Goal: Task Accomplishment & Management: Complete application form

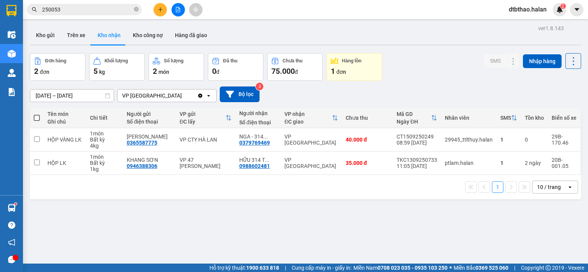
drag, startPoint x: 52, startPoint y: 36, endPoint x: 49, endPoint y: 47, distance: 11.8
click at [51, 39] on button "Kho gửi" at bounding box center [45, 35] width 31 height 18
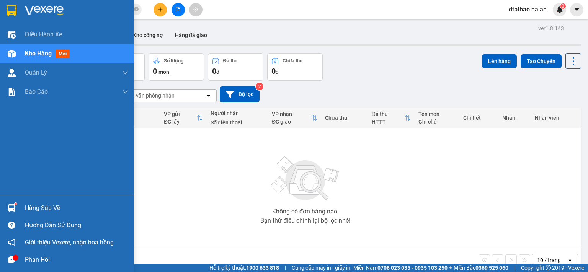
click at [56, 213] on div "Hàng sắp về" at bounding box center [76, 207] width 103 height 11
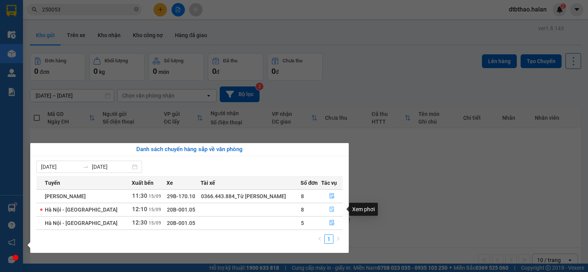
click at [330, 211] on icon "file-done" at bounding box center [331, 209] width 5 height 5
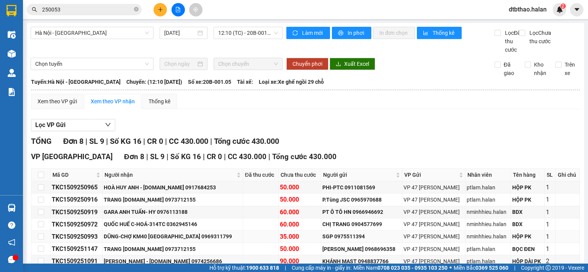
scroll to position [63, 0]
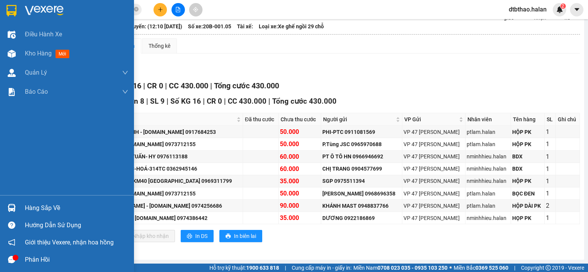
click at [28, 208] on div "Hàng sắp về" at bounding box center [76, 207] width 103 height 11
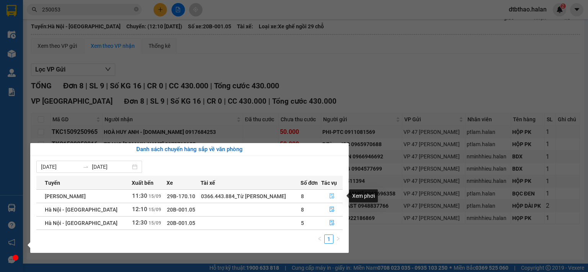
click at [331, 195] on icon "file-done" at bounding box center [331, 195] width 5 height 5
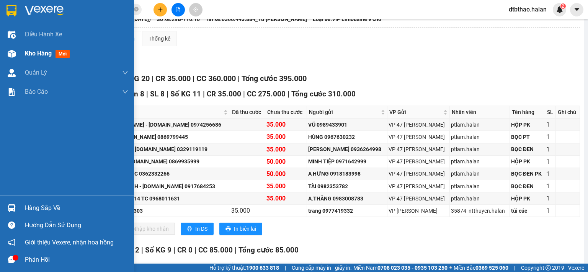
click at [36, 48] on div "Kho hàng mới" at bounding box center [76, 53] width 103 height 19
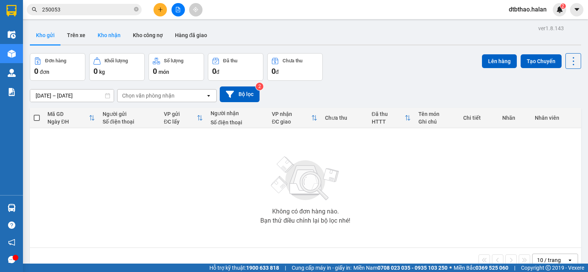
click at [106, 32] on button "Kho nhận" at bounding box center [108, 35] width 35 height 18
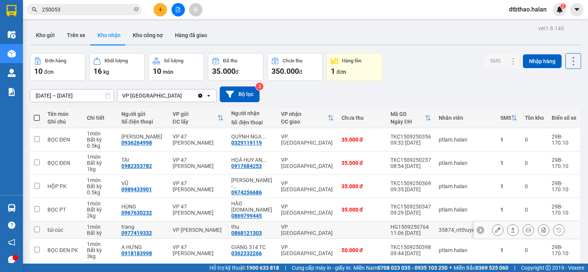
scroll to position [115, 0]
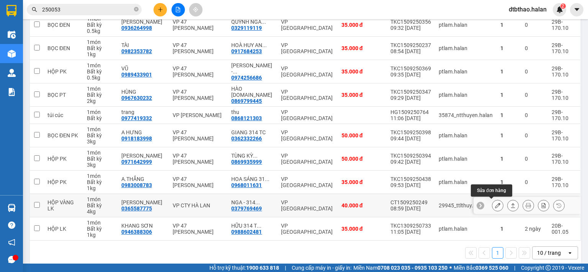
click at [495, 206] on icon at bounding box center [497, 205] width 5 height 5
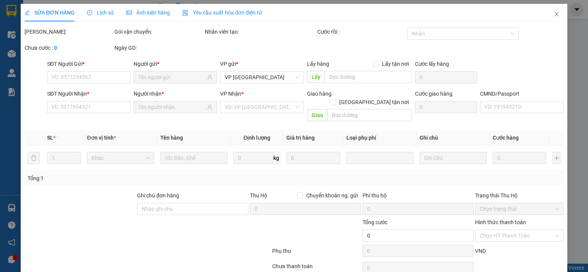
type input "0365587775"
type input "[PERSON_NAME]"
type input "0379769469"
type input "NGA - 314 T.CHINH"
type input "40.000"
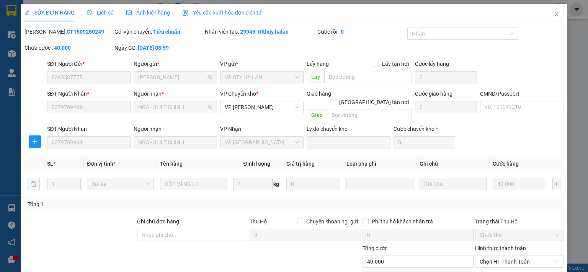
scroll to position [53, 0]
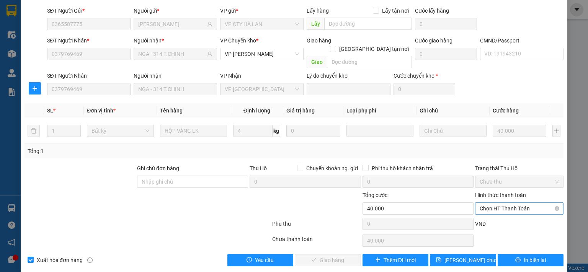
drag, startPoint x: 494, startPoint y: 197, endPoint x: 494, endPoint y: 206, distance: 9.6
click at [495, 203] on span "Chọn HT Thanh Toán" at bounding box center [518, 208] width 79 height 11
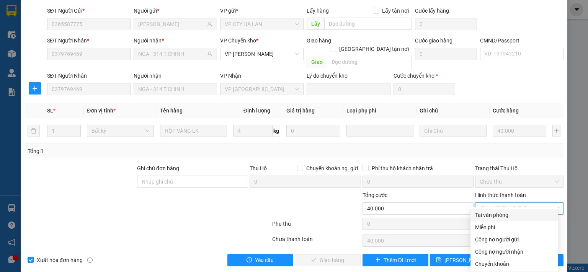
click at [496, 212] on div "Tại văn phòng" at bounding box center [514, 215] width 78 height 8
type input "0"
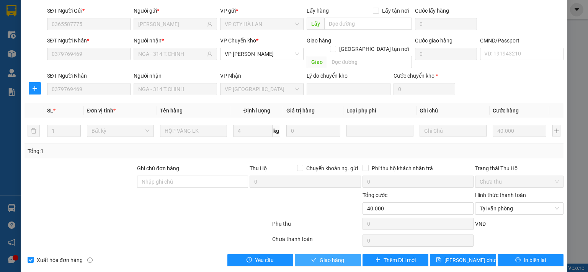
click at [341, 254] on button "Giao hàng" at bounding box center [328, 260] width 66 height 12
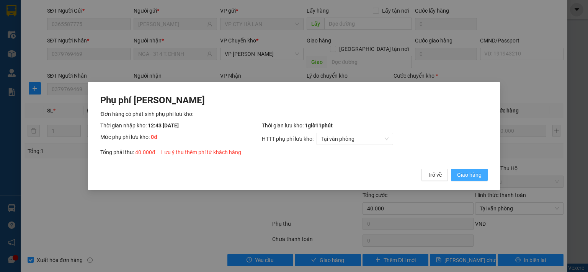
click at [460, 176] on span "Giao hàng" at bounding box center [469, 175] width 24 height 8
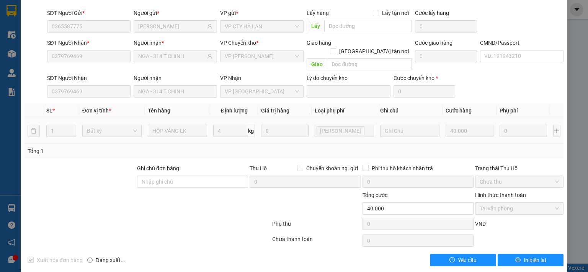
scroll to position [0, 0]
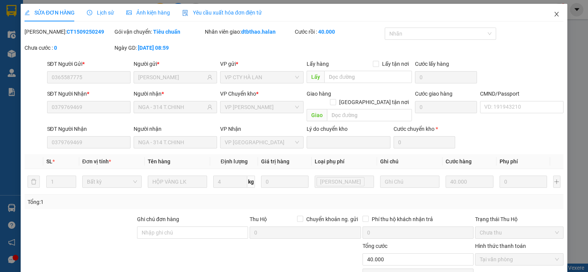
click at [553, 15] on icon "close" at bounding box center [556, 14] width 6 height 6
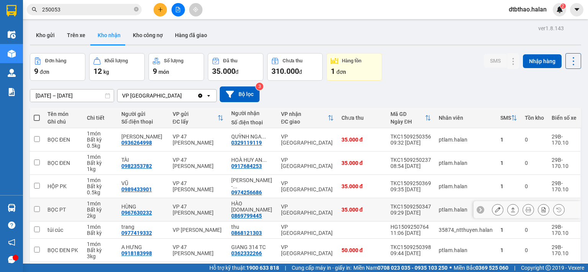
click at [483, 210] on div at bounding box center [526, 209] width 107 height 17
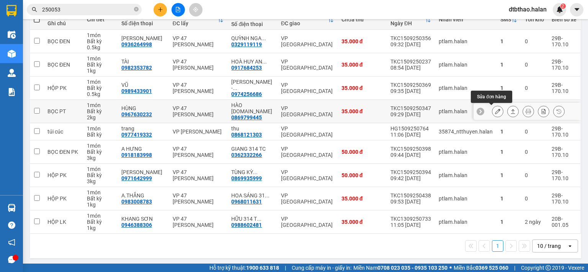
click at [495, 109] on icon at bounding box center [497, 111] width 5 height 5
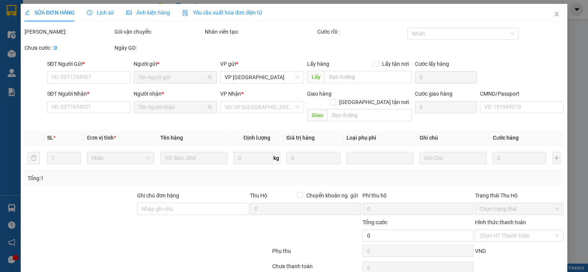
type input "0967630232"
type input "HÙNG"
type input "0869799445"
type input "HÀO [DOMAIN_NAME]"
type input "35.000"
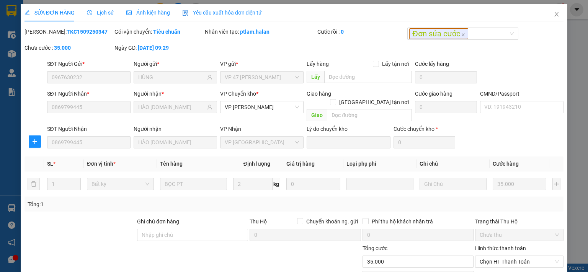
scroll to position [53, 0]
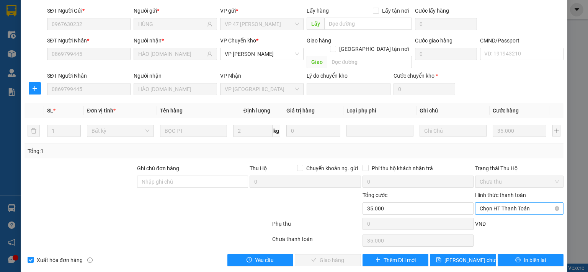
drag, startPoint x: 503, startPoint y: 199, endPoint x: 500, endPoint y: 204, distance: 6.2
click at [502, 203] on span "Chọn HT Thanh Toán" at bounding box center [518, 208] width 79 height 11
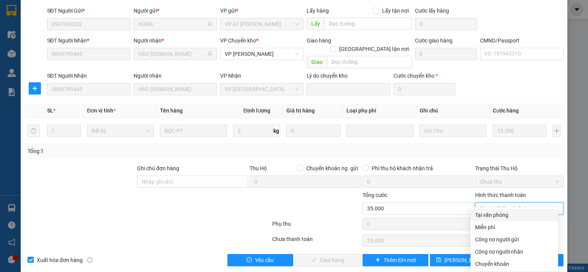
drag, startPoint x: 492, startPoint y: 216, endPoint x: 409, endPoint y: 234, distance: 85.1
click at [492, 215] on div "Tại văn phòng" at bounding box center [514, 215] width 78 height 8
type input "0"
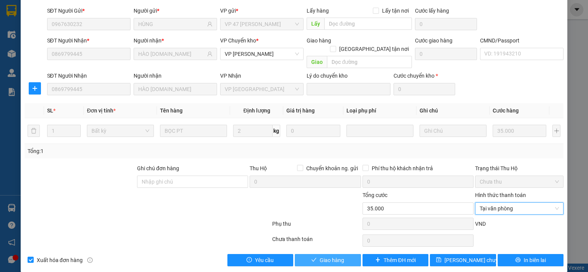
click at [337, 256] on span "Giao hàng" at bounding box center [331, 260] width 24 height 8
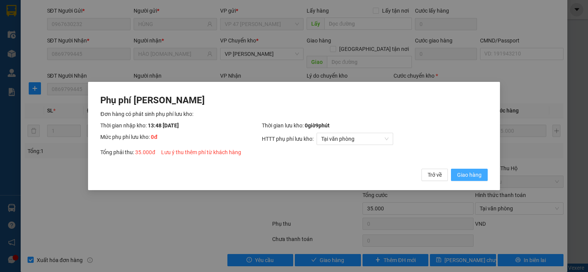
click at [464, 177] on span "Giao hàng" at bounding box center [469, 175] width 24 height 8
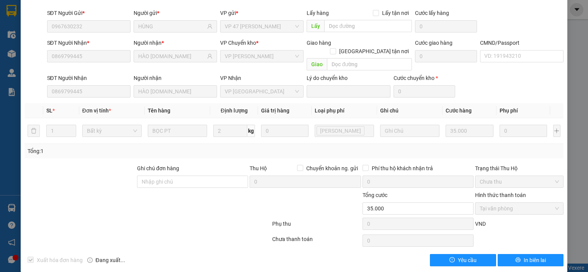
scroll to position [0, 0]
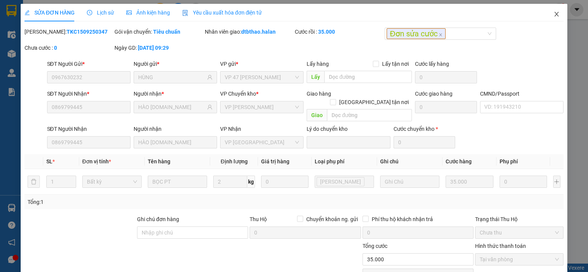
click at [553, 16] on icon "close" at bounding box center [556, 14] width 6 height 6
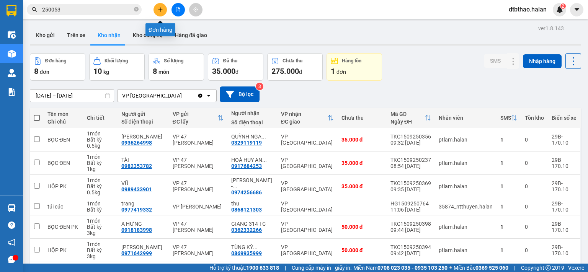
click at [158, 8] on icon "plus" at bounding box center [160, 9] width 5 height 5
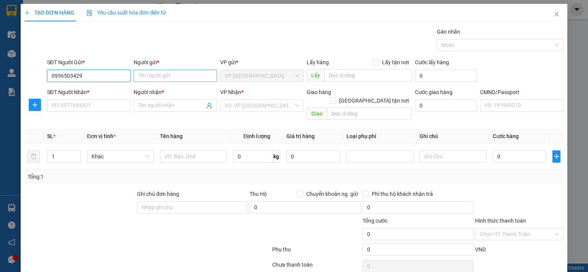
type input "0936503429"
click at [171, 73] on input "Người gửi *" at bounding box center [174, 76] width 83 height 12
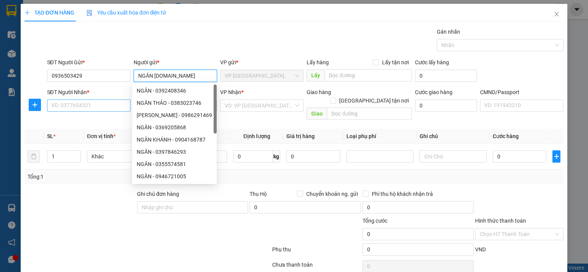
type input "NGÂN [DOMAIN_NAME]"
click at [80, 104] on input "SĐT Người Nhận *" at bounding box center [88, 105] width 83 height 12
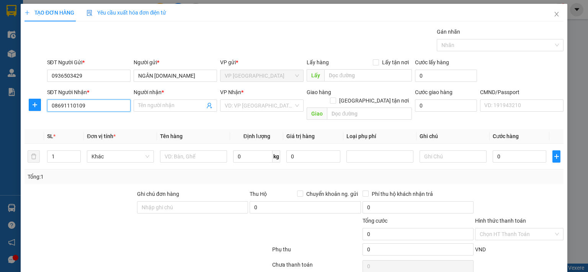
click at [76, 102] on input "08691110109" at bounding box center [88, 105] width 83 height 12
click at [61, 105] on input "0869111109" at bounding box center [88, 105] width 83 height 12
click at [70, 105] on input "0869111109" at bounding box center [88, 105] width 83 height 12
click at [73, 106] on input "0869111109" at bounding box center [88, 105] width 83 height 12
type input "0869111019"
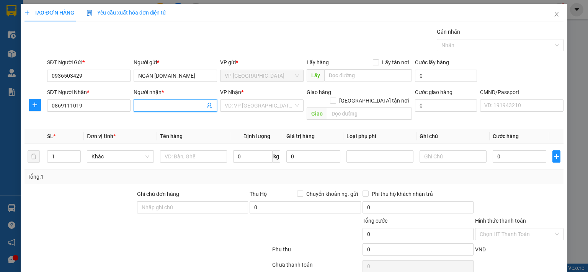
click at [188, 101] on span at bounding box center [174, 105] width 83 height 12
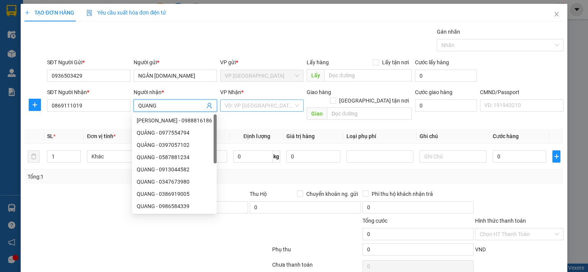
type input "QUANG"
click at [267, 106] on input "search" at bounding box center [259, 105] width 69 height 11
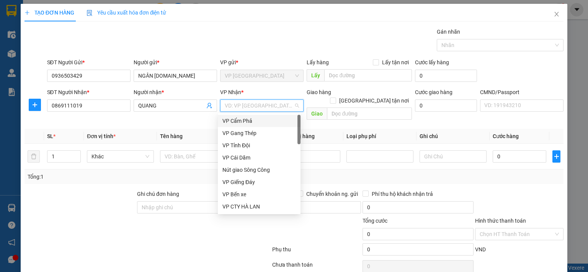
type input "D"
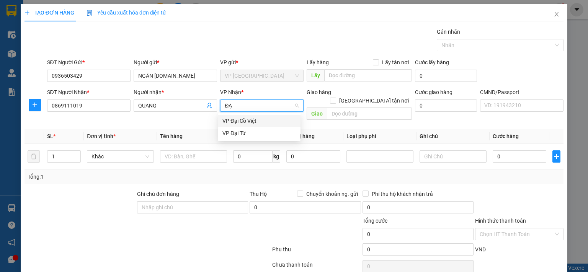
type input "ĐẠI"
click at [249, 118] on div "VP Đại Cồ Việt" at bounding box center [258, 121] width 73 height 8
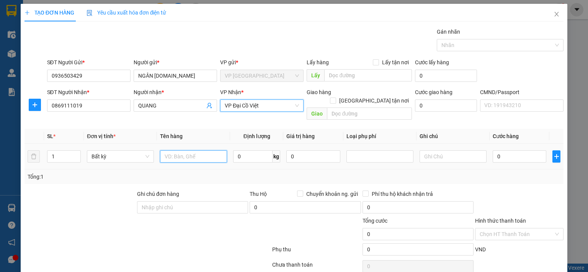
click at [191, 150] on input "text" at bounding box center [193, 156] width 67 height 12
type input "XE ĐẠP"
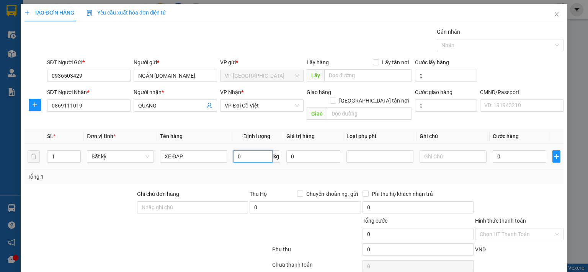
click at [257, 150] on input "0" at bounding box center [252, 156] width 39 height 12
click at [514, 150] on input "0" at bounding box center [519, 156] width 54 height 12
type input "1"
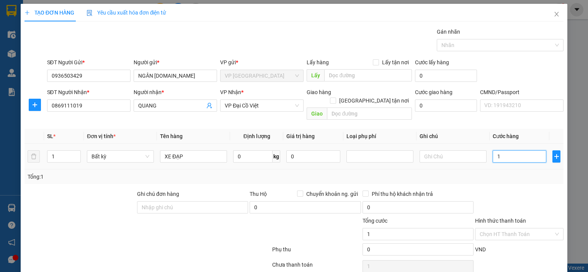
type input "10"
type input "100"
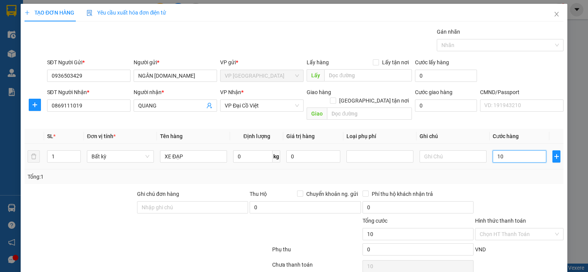
type input "100"
type input "1.000"
type input "10.000"
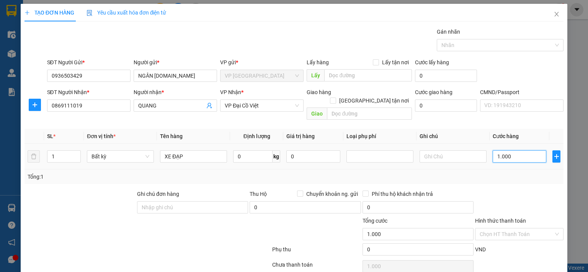
type input "10.000"
type input "100.000"
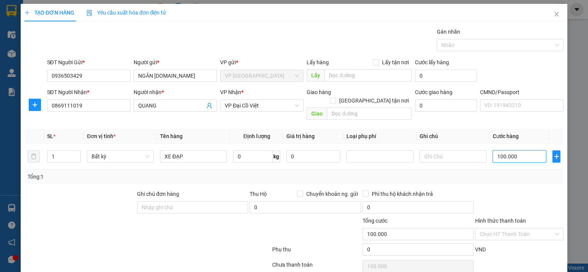
scroll to position [25, 0]
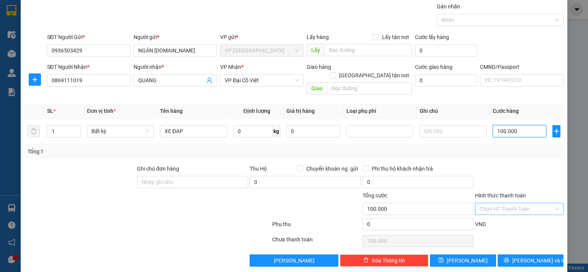
type input "100.000"
click at [508, 203] on input "Hình thức thanh toán" at bounding box center [516, 208] width 74 height 11
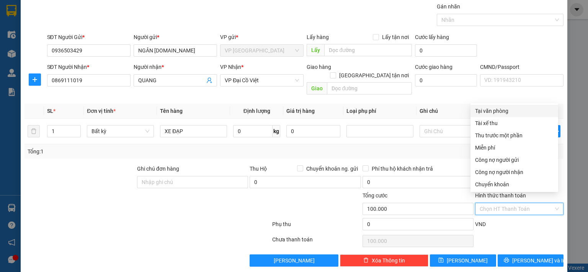
click at [496, 110] on div "Tại văn phòng" at bounding box center [514, 111] width 78 height 8
type input "0"
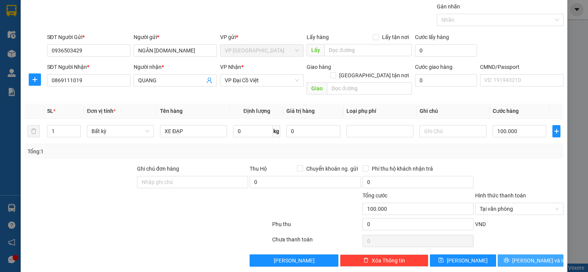
click at [525, 256] on span "[PERSON_NAME] và In" at bounding box center [539, 260] width 54 height 8
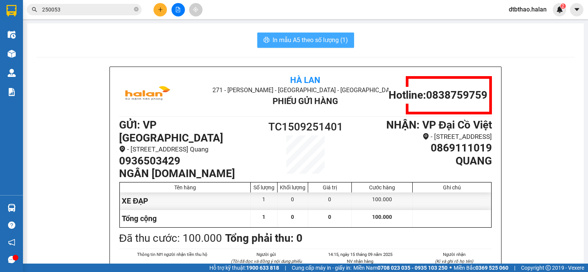
click at [304, 41] on span "In mẫu A5 theo số lượng (1)" at bounding box center [309, 40] width 75 height 10
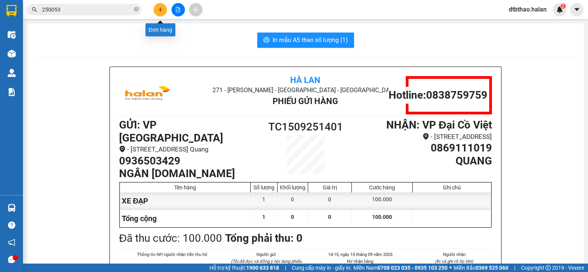
click at [158, 8] on icon "plus" at bounding box center [160, 9] width 5 height 5
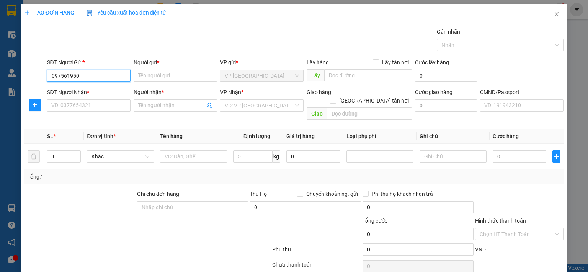
type input "0975619509"
click at [114, 92] on div "0975619509 - THỊNH 314TC" at bounding box center [87, 90] width 73 height 8
type input "THỊNH 314TC"
type input "0975619509"
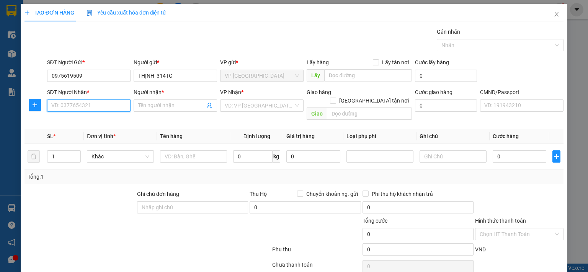
click at [104, 108] on input "SĐT Người Nhận *" at bounding box center [88, 105] width 83 height 12
click at [77, 119] on div "0945648648 - DUNG" at bounding box center [87, 120] width 73 height 8
type input "0945648648"
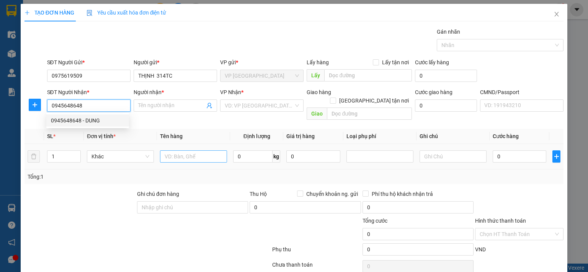
type input "DUNG"
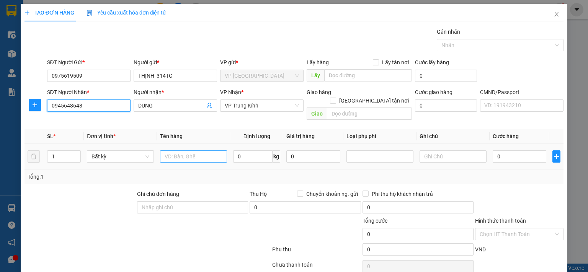
type input "0945648648"
click at [189, 150] on input "text" at bounding box center [193, 156] width 67 height 12
type input "TÚI CÚC"
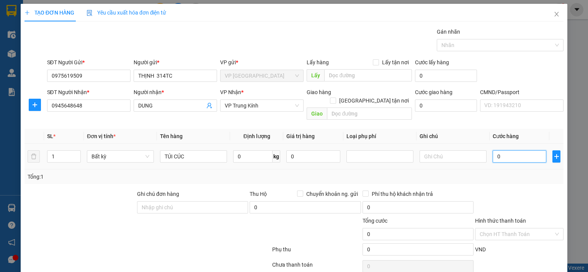
click at [511, 150] on input "0" at bounding box center [519, 156] width 54 height 12
type input "3"
type input "35"
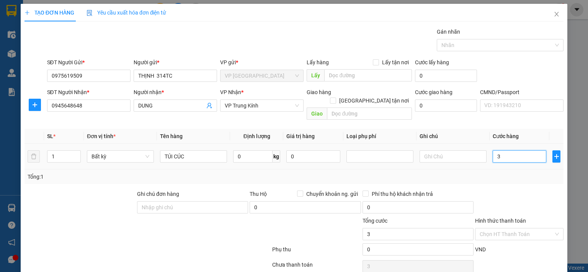
type input "35"
type input "350"
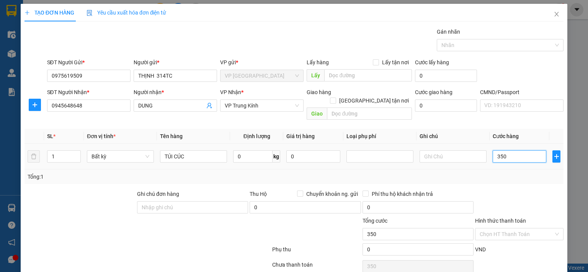
type input "3.500"
type input "35.000"
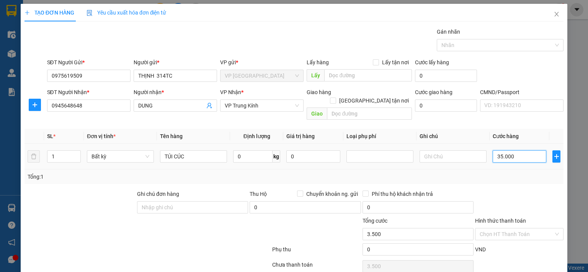
type input "35.000"
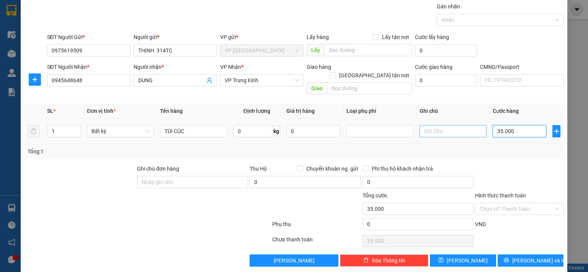
type input "35.000"
click at [430, 125] on input "text" at bounding box center [452, 131] width 67 height 12
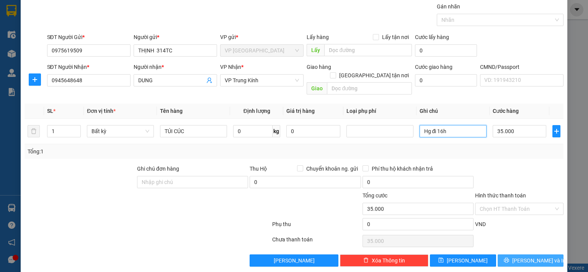
type input "Hg đi 16h"
click at [522, 256] on span "[PERSON_NAME] và In" at bounding box center [539, 260] width 54 height 8
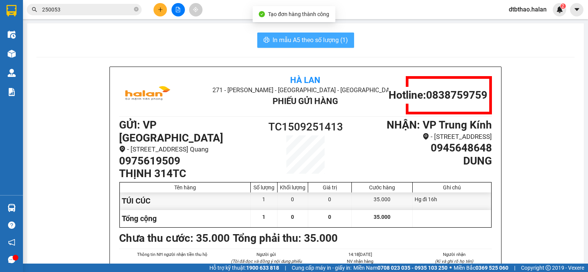
click at [335, 39] on span "In mẫu A5 theo số lượng (1)" at bounding box center [309, 40] width 75 height 10
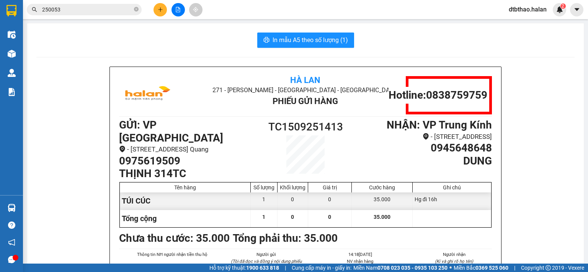
scroll to position [38, 0]
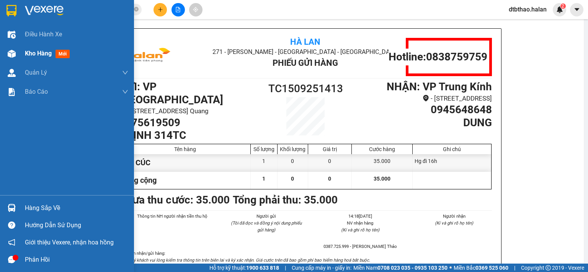
click at [36, 55] on span "Kho hàng" at bounding box center [38, 53] width 27 height 7
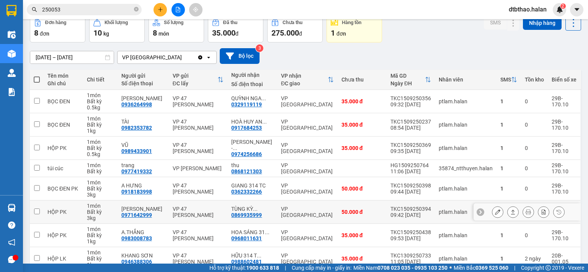
scroll to position [75, 0]
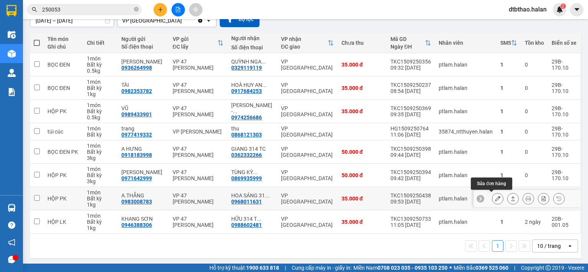
click at [495, 197] on icon at bounding box center [497, 198] width 5 height 5
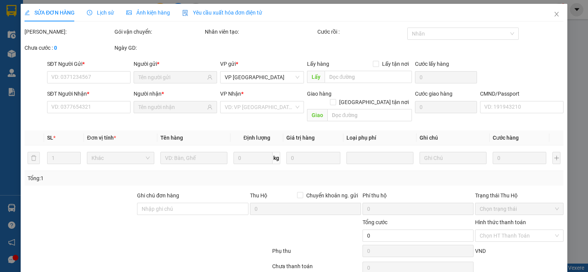
type input "0983008783"
type input "A.THẮNG"
type input "0968011631"
type input "HOA SÁNG 314 TC"
type input "35.000"
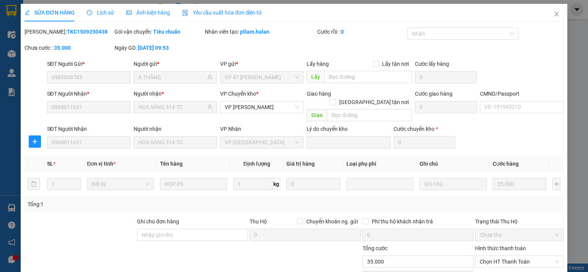
scroll to position [53, 0]
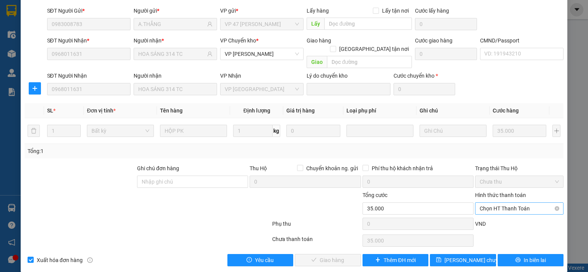
click at [488, 203] on span "Chọn HT Thanh Toán" at bounding box center [518, 208] width 79 height 11
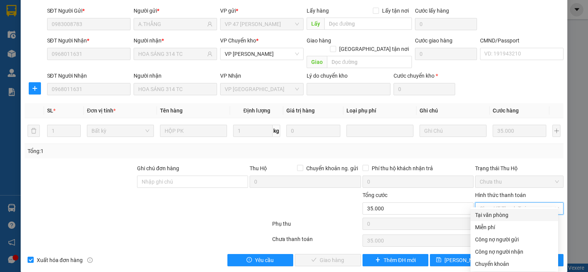
click at [487, 216] on div "Tại văn phòng" at bounding box center [514, 215] width 78 height 8
type input "0"
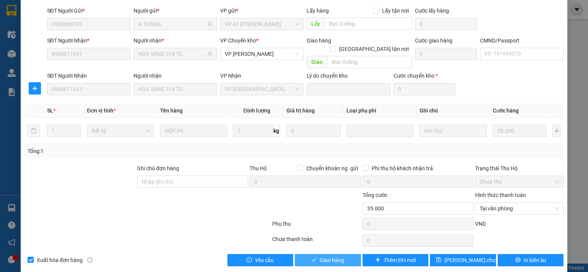
click at [334, 256] on span "Giao hàng" at bounding box center [331, 260] width 24 height 8
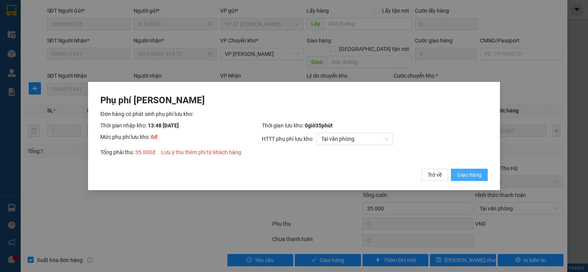
click at [467, 177] on span "Giao hàng" at bounding box center [469, 175] width 24 height 8
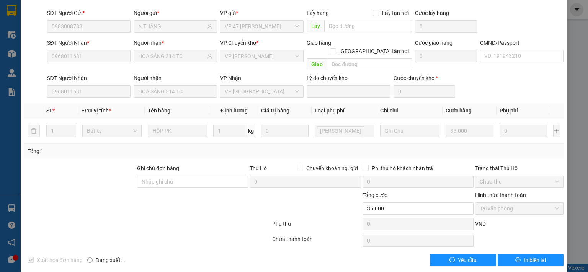
scroll to position [0, 0]
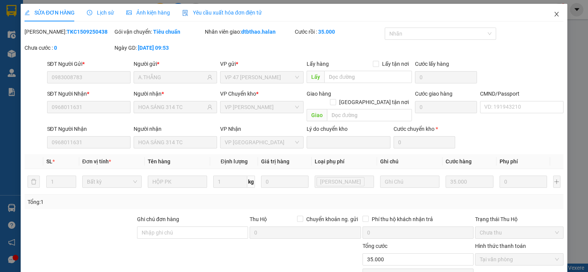
click at [554, 15] on icon "close" at bounding box center [556, 14] width 4 height 5
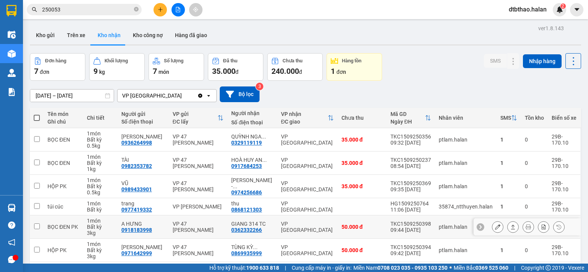
scroll to position [52, 0]
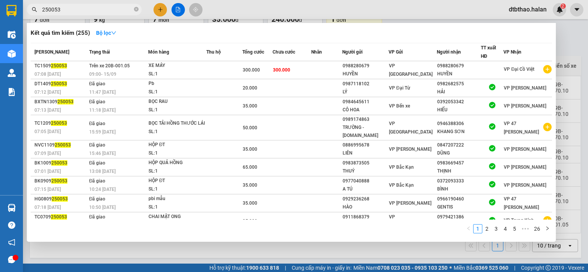
drag, startPoint x: 50, startPoint y: 8, endPoint x: 89, endPoint y: 13, distance: 39.0
click at [89, 13] on input "250053" at bounding box center [87, 9] width 90 height 8
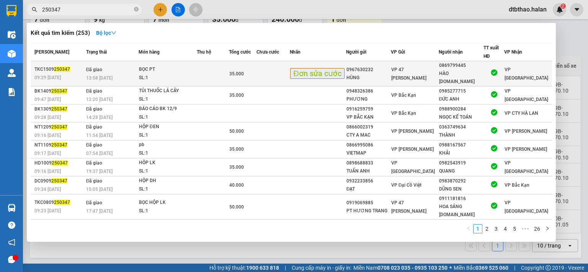
type input "250347"
click at [459, 70] on div "HÀO [DOMAIN_NAME]" at bounding box center [461, 78] width 44 height 16
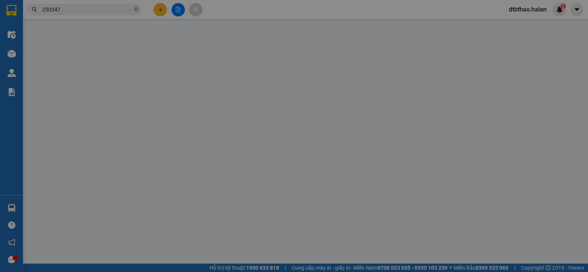
type input "0967630232"
type input "HÙNG"
type input "0869799445"
type input "HÀO [DOMAIN_NAME]"
type input "35.000"
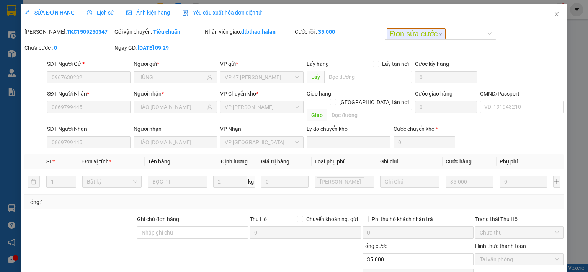
scroll to position [51, 0]
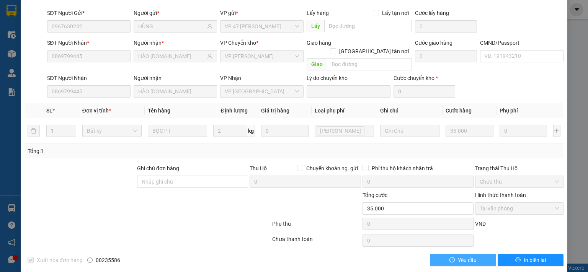
click at [459, 256] on span "Yêu cầu" at bounding box center [466, 260] width 19 height 8
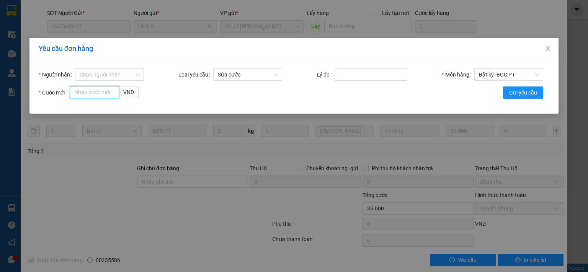
click at [94, 92] on input "Cước mới" at bounding box center [94, 92] width 49 height 12
click at [547, 48] on icon "close" at bounding box center [547, 48] width 4 height 5
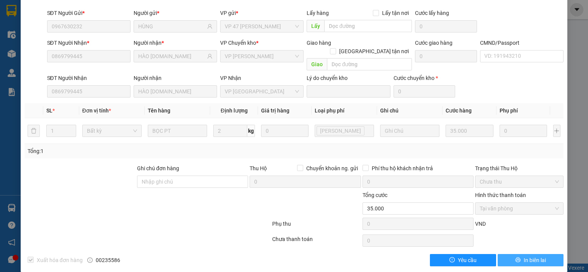
click at [523, 256] on span "In biên lai" at bounding box center [534, 260] width 22 height 8
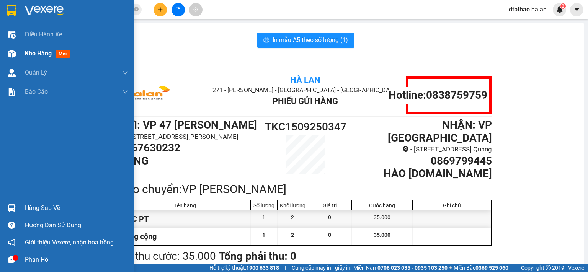
click at [30, 53] on span "Kho hàng" at bounding box center [38, 53] width 27 height 7
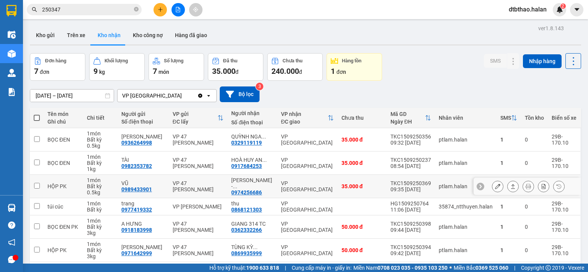
scroll to position [52, 0]
